Goal: Use online tool/utility

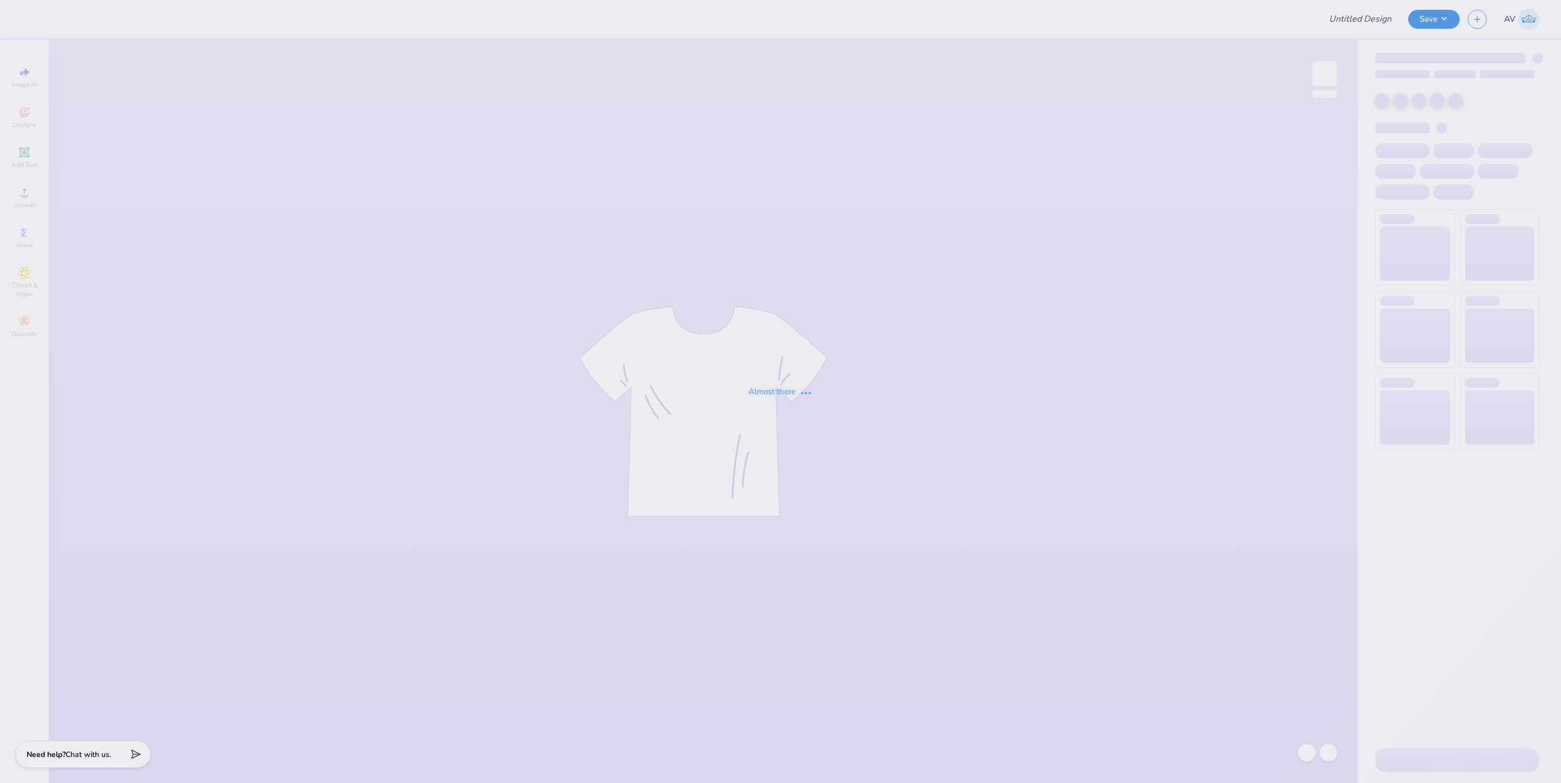
type input "Baseball Merch"
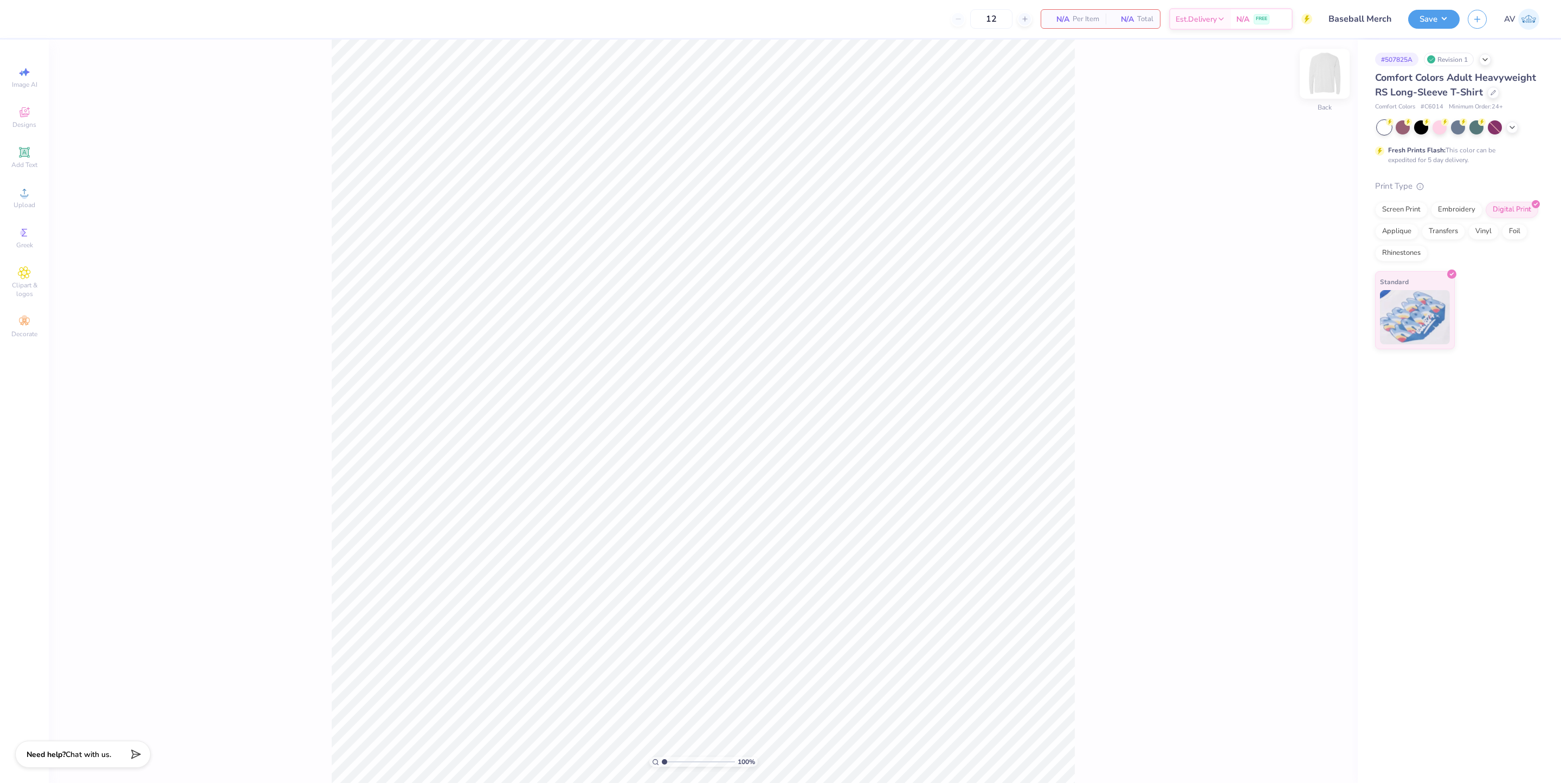
click at [1319, 73] on img at bounding box center [1324, 73] width 43 height 43
click at [1488, 53] on div at bounding box center [1485, 59] width 12 height 12
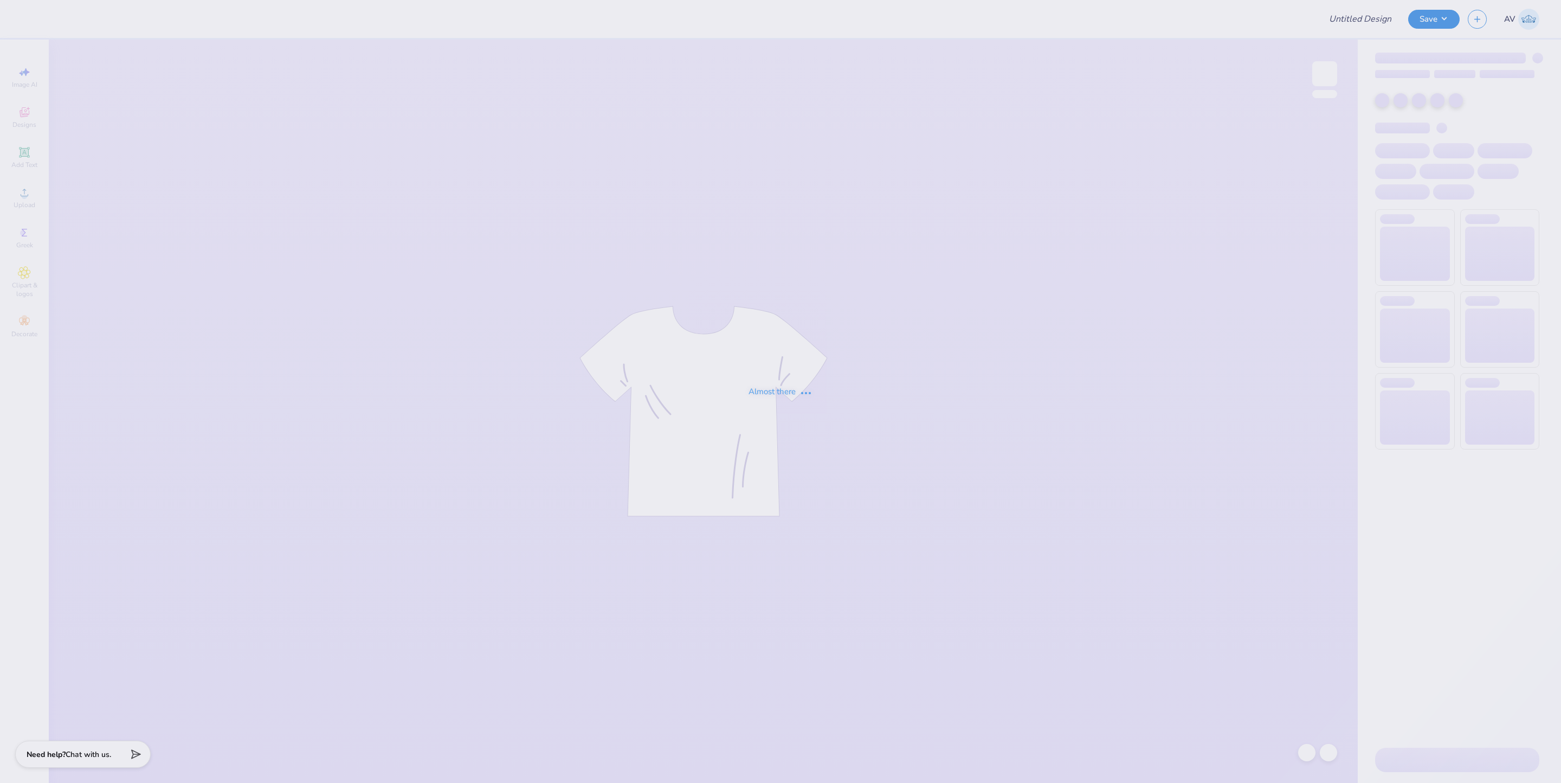
type input "idea1"
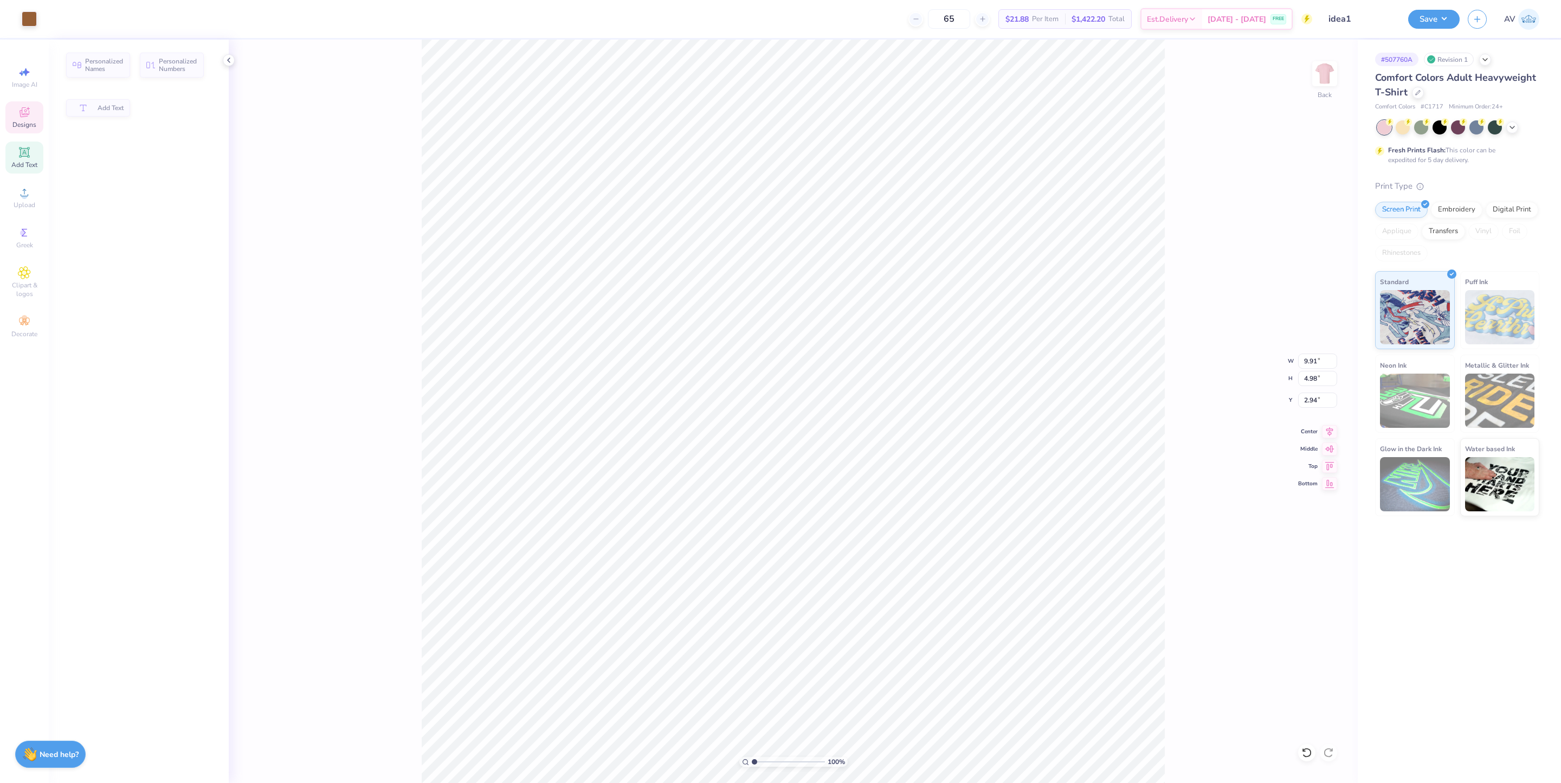
type input "4.98"
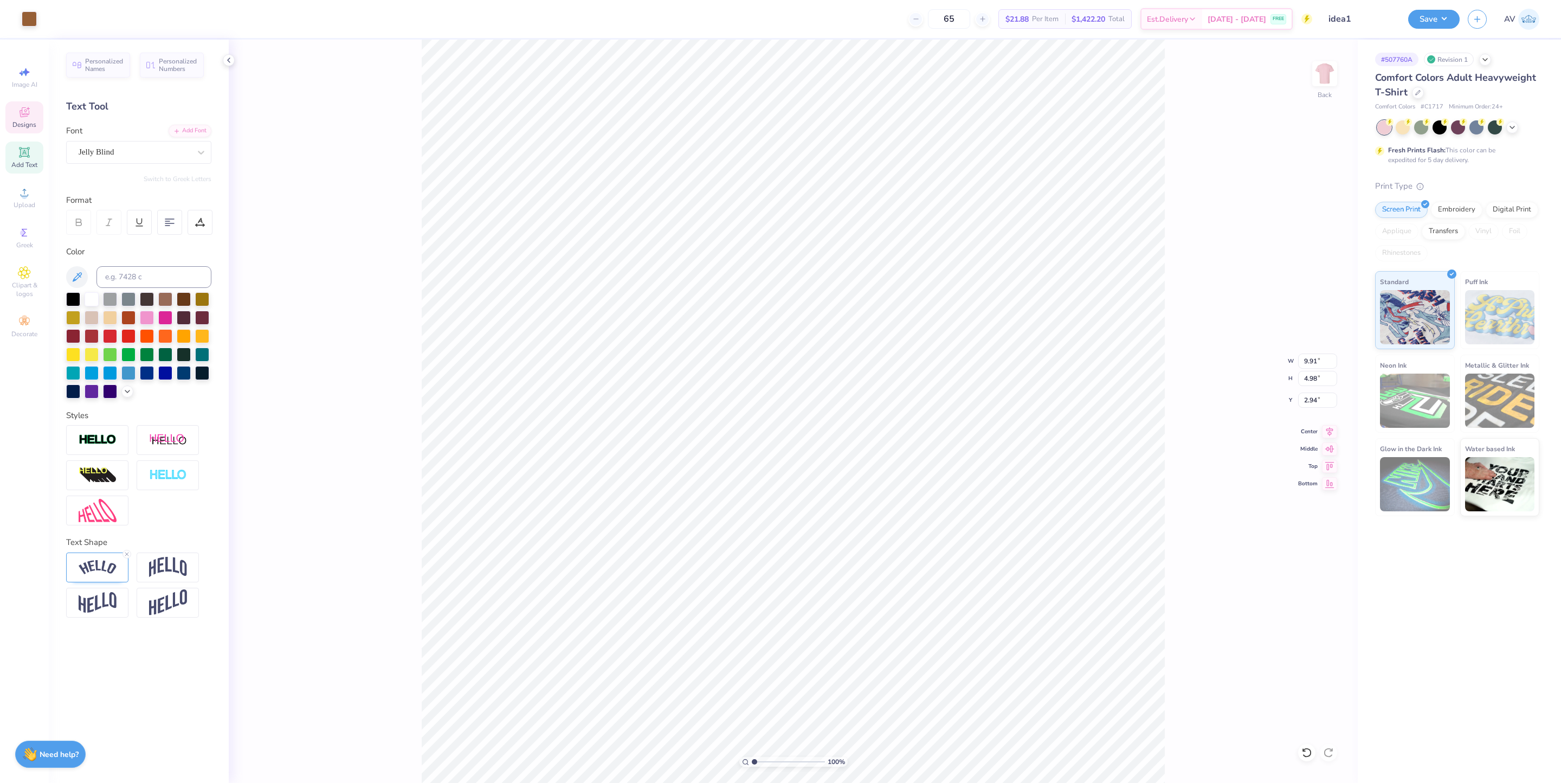
scroll to position [13, 3]
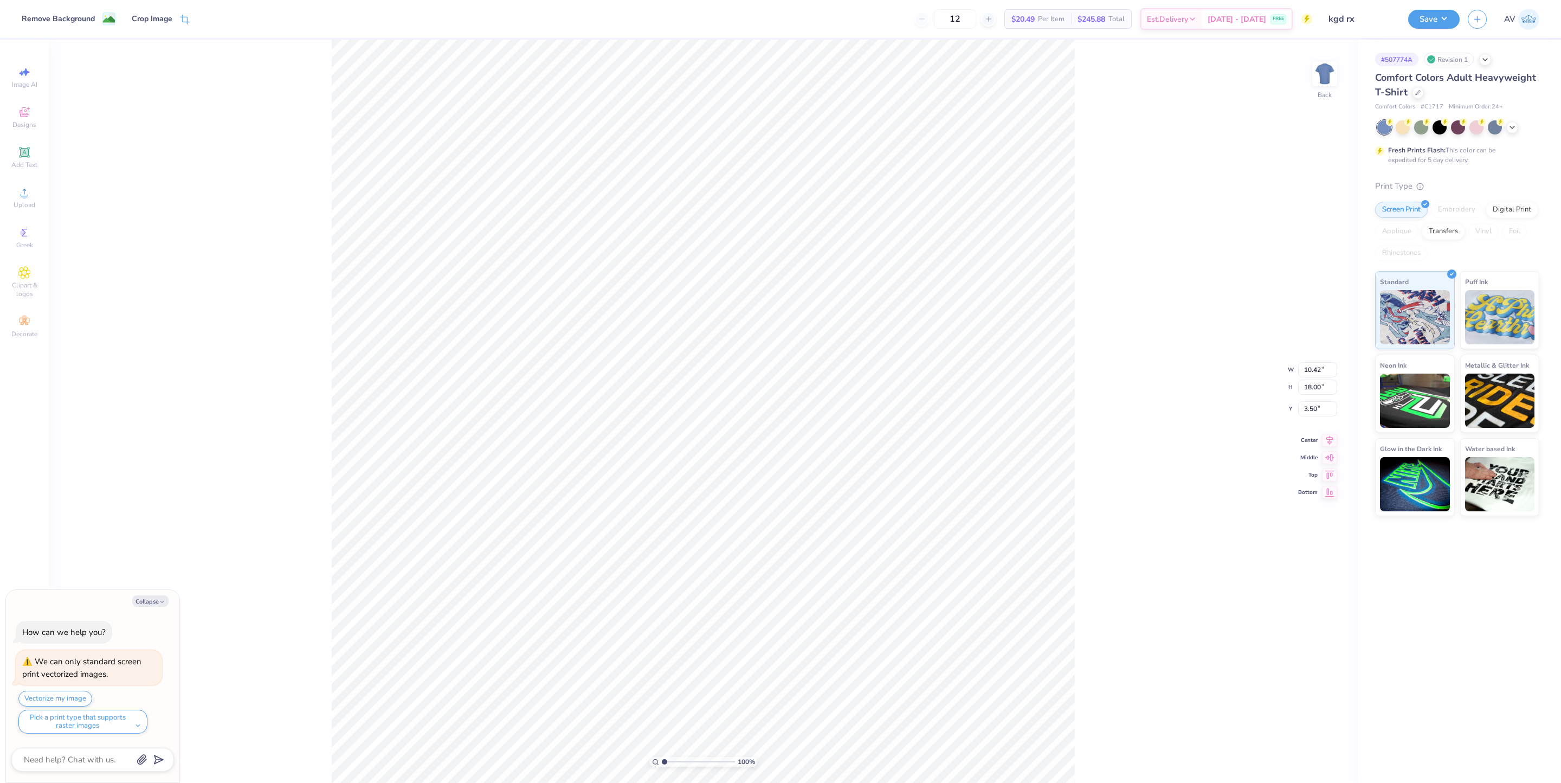
type textarea "x"
type input "1.35006142461476"
